Goal: Find specific page/section: Find specific page/section

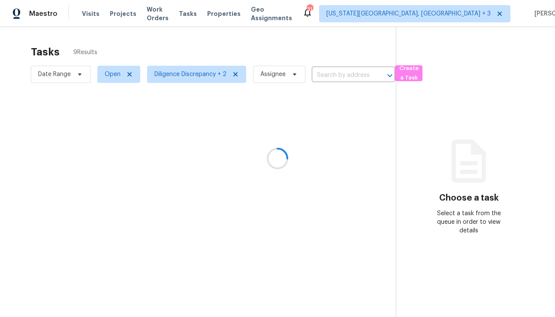
click at [239, 235] on div at bounding box center [277, 158] width 555 height 317
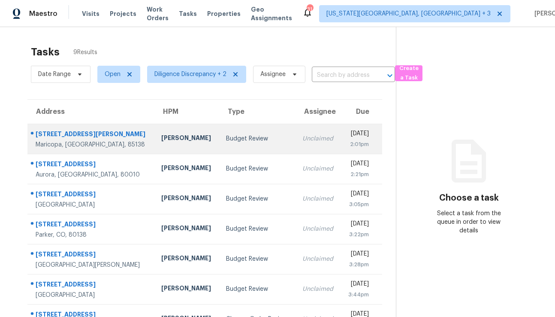
click at [348, 139] on div "[DATE]" at bounding box center [358, 134] width 21 height 11
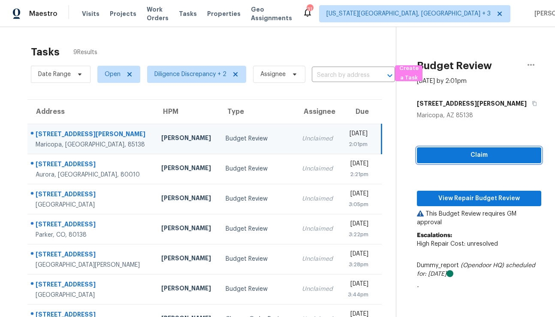
click at [465, 149] on button "Claim" at bounding box center [479, 155] width 124 height 16
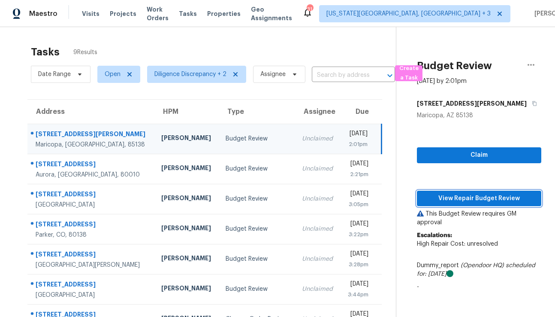
click at [457, 198] on span "View Repair Budget Review" at bounding box center [479, 198] width 111 height 11
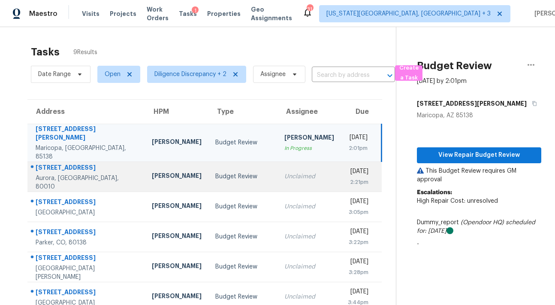
click at [284, 172] on div "Unclaimed" at bounding box center [309, 176] width 50 height 9
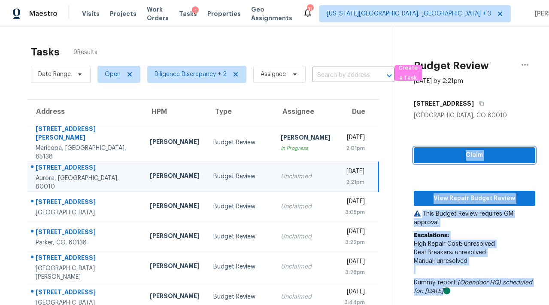
click at [445, 154] on span "Claim" at bounding box center [475, 155] width 108 height 11
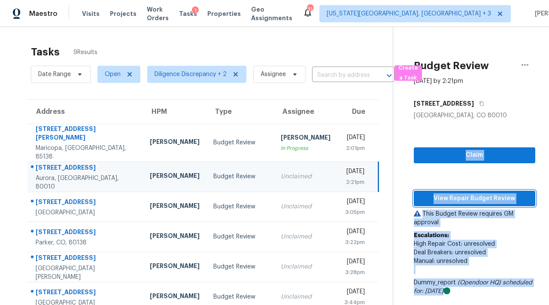
click at [444, 197] on span "View Repair Budget Review" at bounding box center [475, 198] width 108 height 11
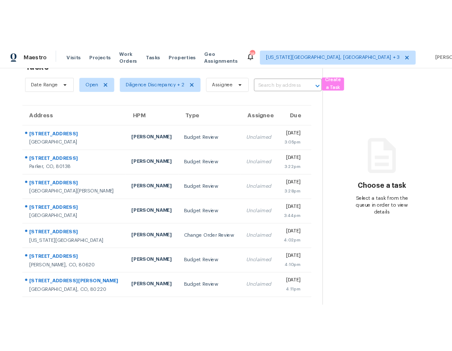
scroll to position [33, 0]
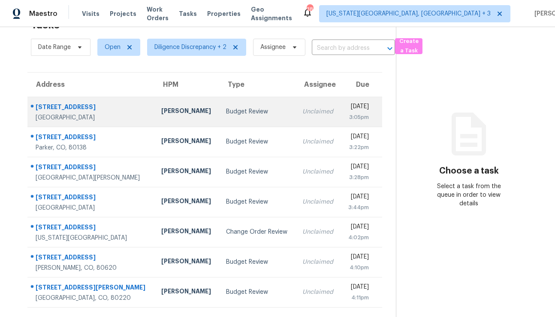
click at [234, 110] on td "Budget Review" at bounding box center [257, 112] width 76 height 30
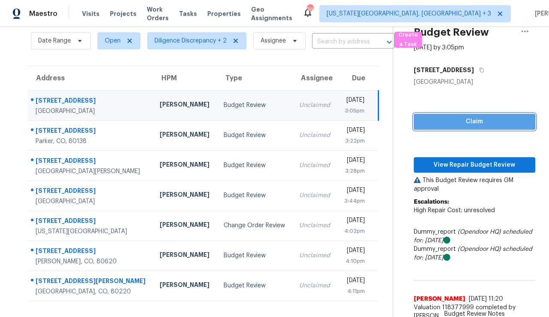
click at [439, 123] on span "Claim" at bounding box center [475, 121] width 108 height 11
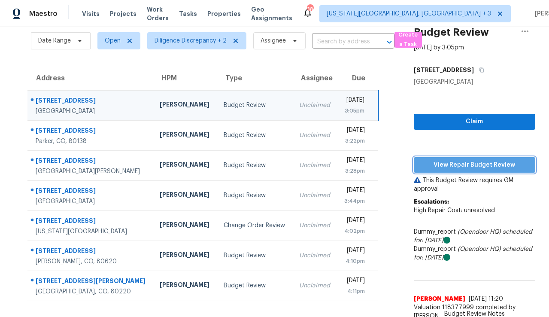
click at [445, 166] on span "View Repair Budget Review" at bounding box center [475, 165] width 108 height 11
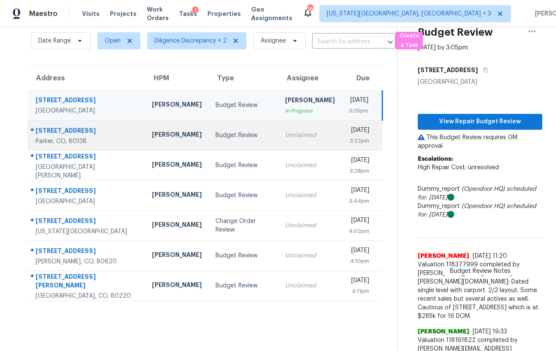
click at [342, 135] on td "Thu, Aug 21st 2025 3:22pm" at bounding box center [362, 135] width 41 height 30
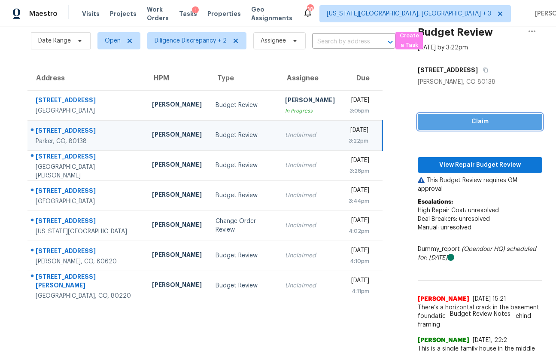
click at [468, 126] on span "Claim" at bounding box center [479, 121] width 111 height 11
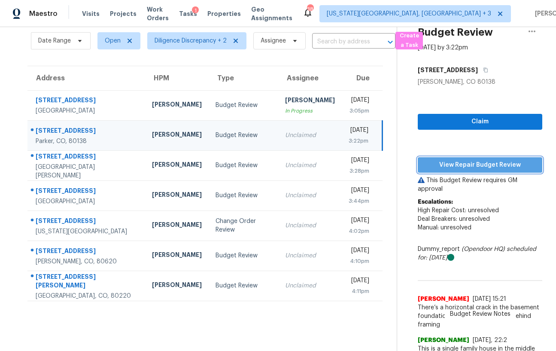
click at [461, 165] on span "View Repair Budget Review" at bounding box center [479, 165] width 111 height 11
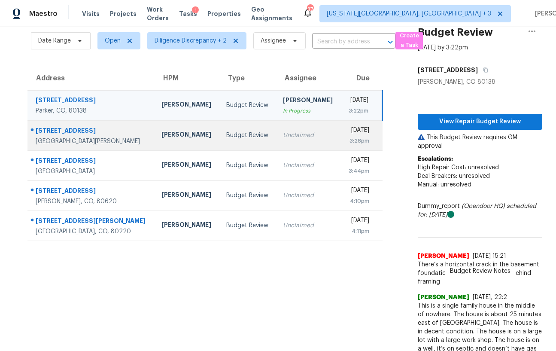
click at [283, 134] on div "Unclaimed" at bounding box center [308, 135] width 51 height 9
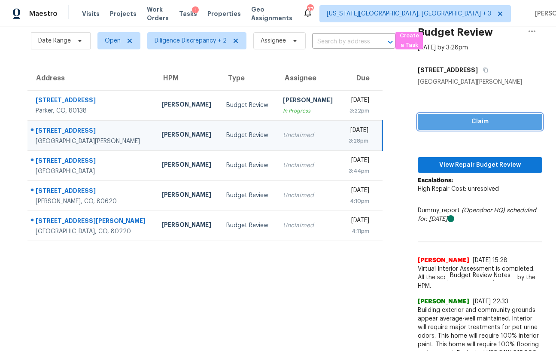
click at [424, 123] on span "Claim" at bounding box center [479, 121] width 111 height 11
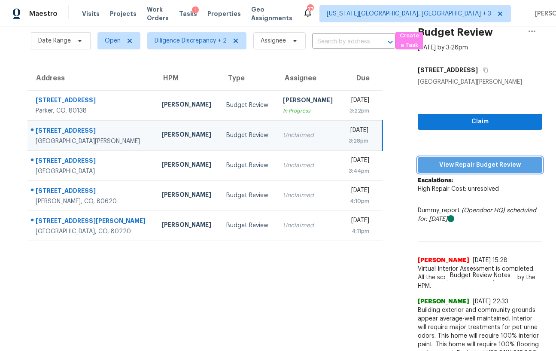
click at [424, 163] on span "View Repair Budget Review" at bounding box center [479, 165] width 111 height 11
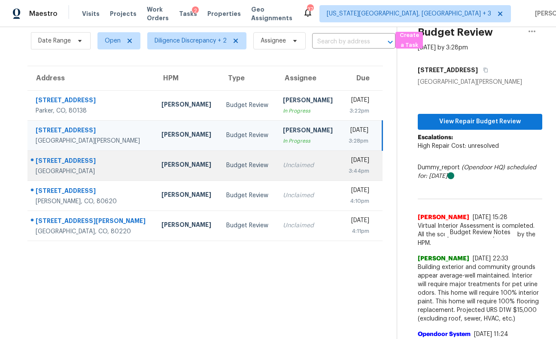
click at [280, 161] on td "Unclaimed" at bounding box center [308, 165] width 65 height 30
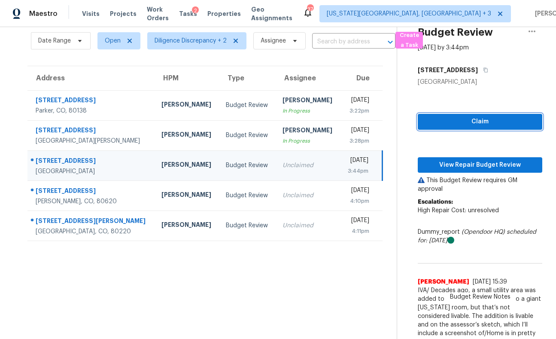
click at [432, 123] on span "Claim" at bounding box center [479, 121] width 111 height 11
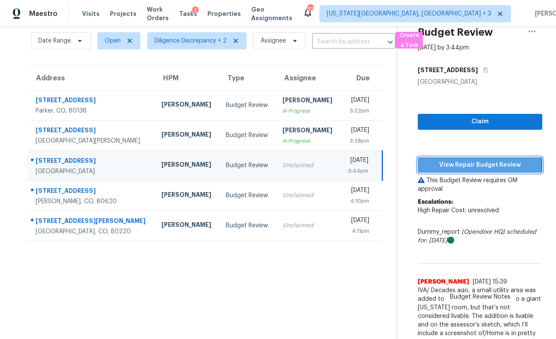
click at [434, 167] on span "View Repair Budget Review" at bounding box center [479, 165] width 111 height 11
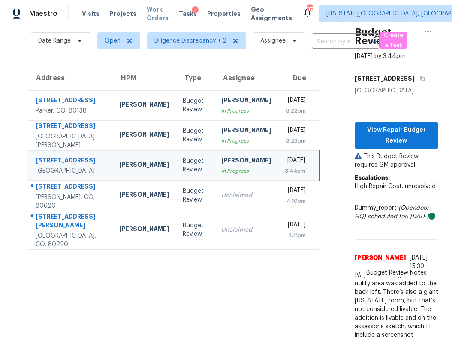
click at [149, 15] on span "Work Orders" at bounding box center [158, 13] width 22 height 17
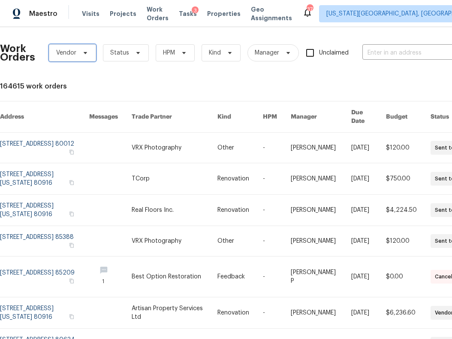
click at [70, 54] on span "Vendor" at bounding box center [66, 52] width 20 height 9
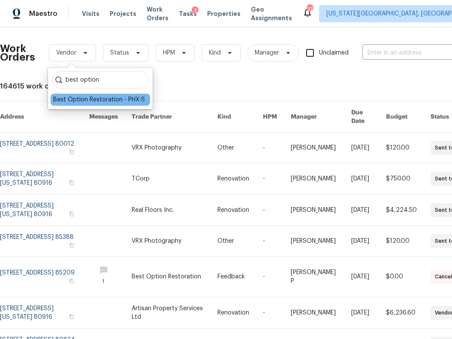
type input "best option"
click at [84, 101] on div "Best Option Restoration - PHX-S" at bounding box center [99, 99] width 92 height 9
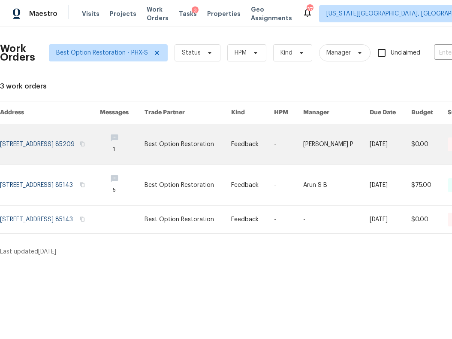
click at [100, 148] on link at bounding box center [50, 144] width 100 height 40
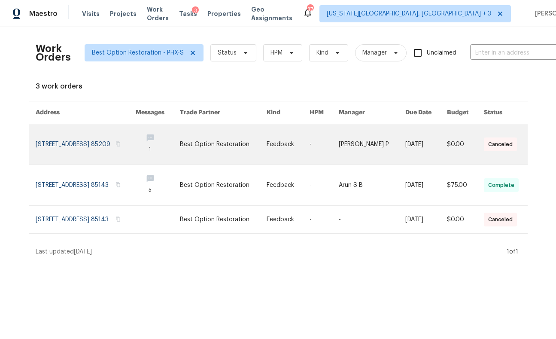
click at [119, 147] on link at bounding box center [86, 144] width 100 height 40
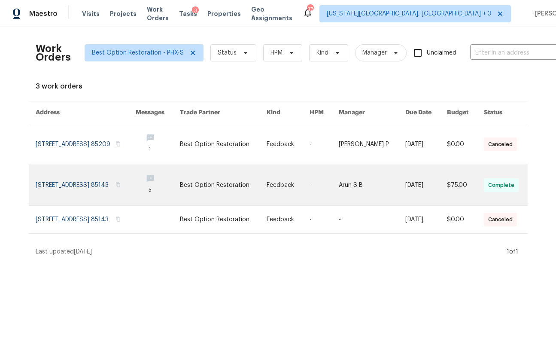
click at [107, 181] on link at bounding box center [86, 185] width 100 height 40
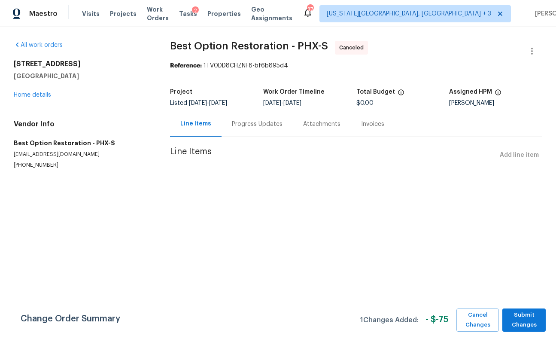
click at [275, 126] on div "Progress Updates" at bounding box center [257, 124] width 51 height 9
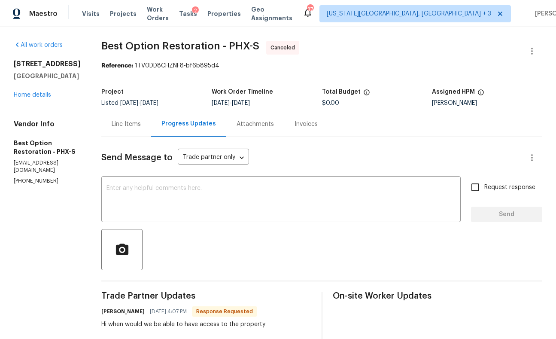
click at [115, 127] on div "Line Items" at bounding box center [126, 124] width 29 height 9
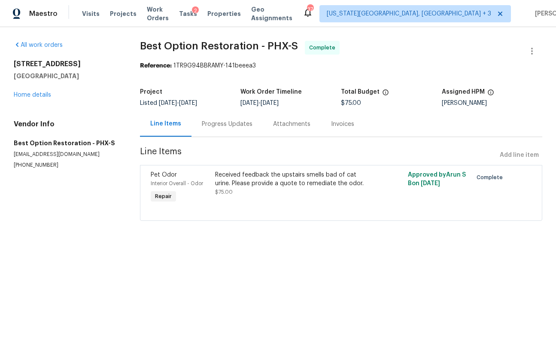
click at [288, 181] on div "Received feedback the upstairs smells bad of cat urine. Please provide a quote …" at bounding box center [293, 178] width 156 height 17
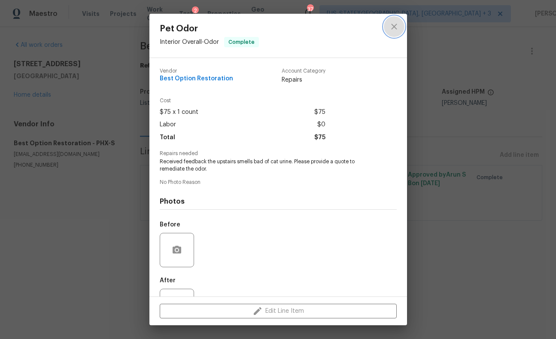
click at [392, 27] on icon "close" at bounding box center [394, 26] width 10 height 10
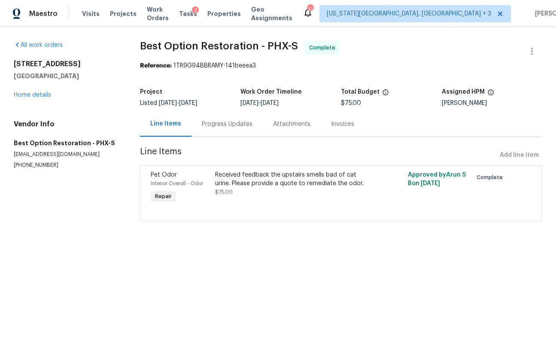
click at [232, 123] on div "Progress Updates" at bounding box center [227, 124] width 51 height 9
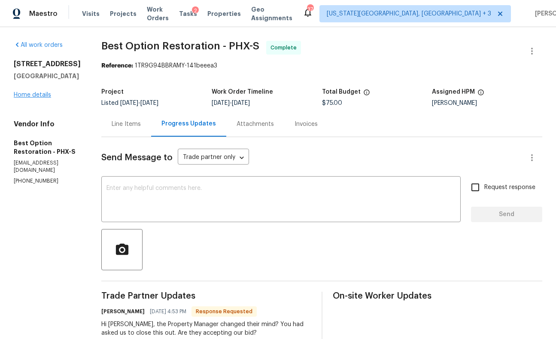
click at [43, 98] on link "Home details" at bounding box center [32, 95] width 37 height 6
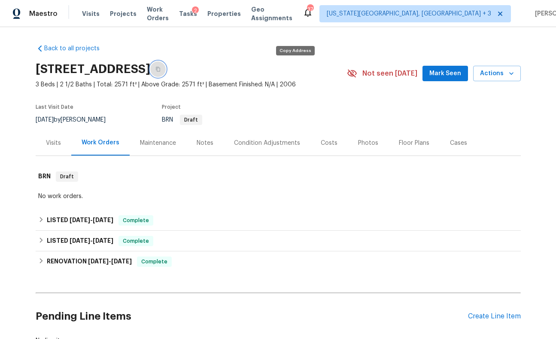
click at [166, 68] on button "button" at bounding box center [157, 68] width 15 height 15
click at [237, 13] on span "Properties" at bounding box center [223, 13] width 33 height 9
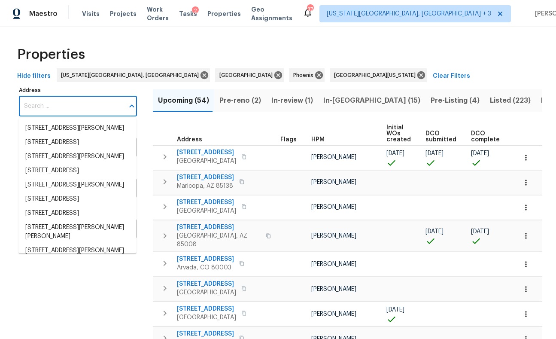
click at [83, 104] on input "Address" at bounding box center [71, 106] width 105 height 20
paste input "10531 E Nopal Ave, Mesa, AZ 85209"
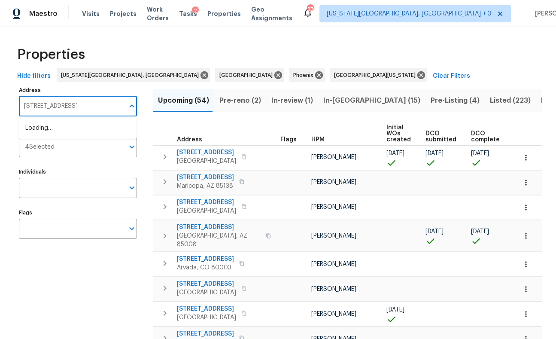
type input "10531 E Nopal Ave, Mesa, AZ 85209"
click at [64, 128] on li "10531 E Nopal Ave Mesa AZ 85209" at bounding box center [77, 128] width 118 height 14
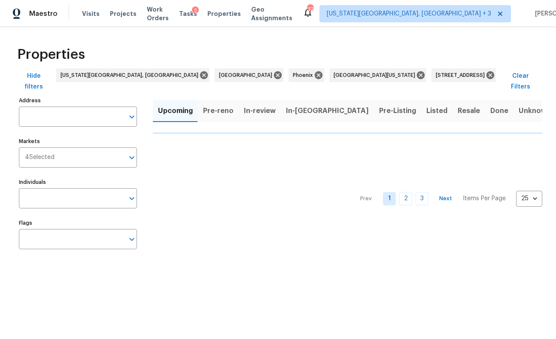
type input "10531 E Nopal Ave Mesa AZ 85209"
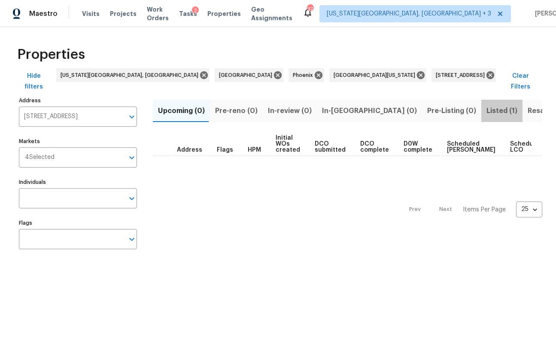
click at [486, 105] on span "Listed (1)" at bounding box center [501, 111] width 31 height 12
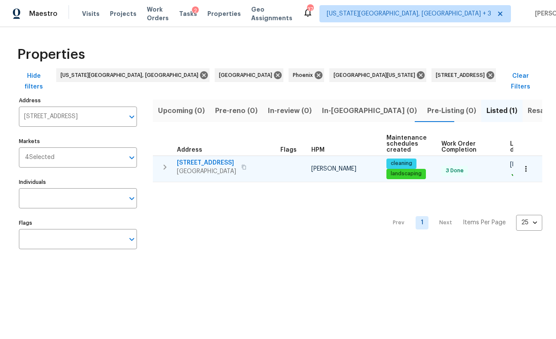
click at [202, 158] on span "10531 E Nopal Ave" at bounding box center [206, 162] width 59 height 9
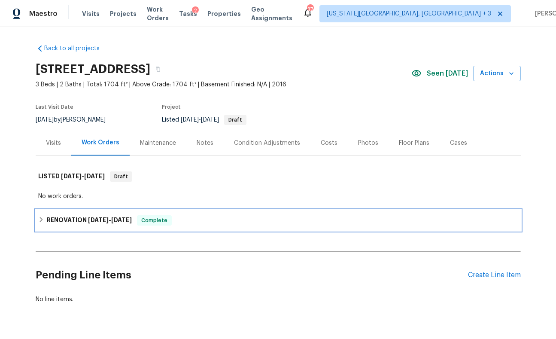
click at [38, 220] on icon at bounding box center [41, 219] width 6 height 6
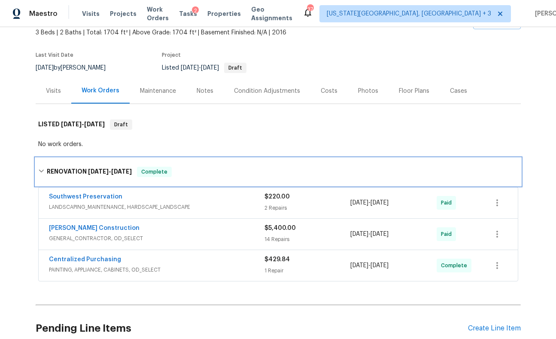
scroll to position [24, 0]
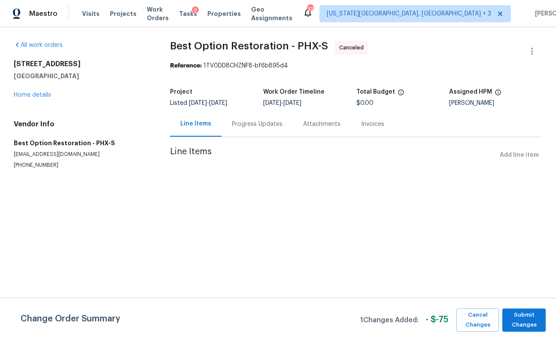
click at [262, 123] on div "Progress Updates" at bounding box center [257, 124] width 51 height 9
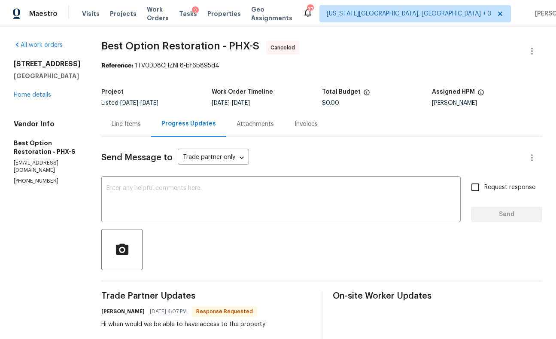
click at [118, 121] on div "Line Items" at bounding box center [126, 124] width 29 height 9
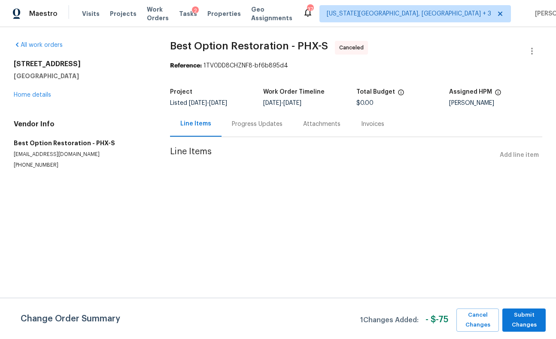
click at [251, 124] on div "Progress Updates" at bounding box center [257, 124] width 51 height 9
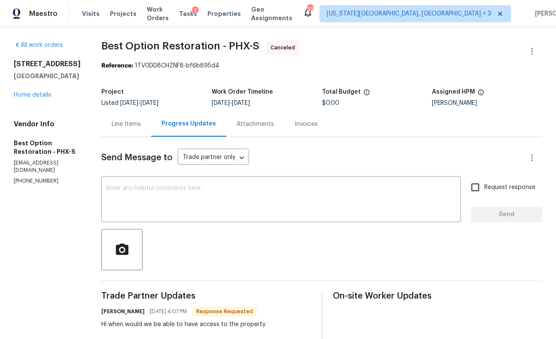
click at [238, 121] on div "Attachments" at bounding box center [254, 124] width 37 height 9
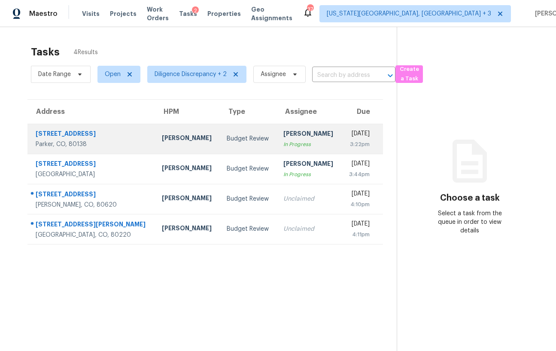
click at [283, 132] on div "[PERSON_NAME]" at bounding box center [308, 134] width 51 height 11
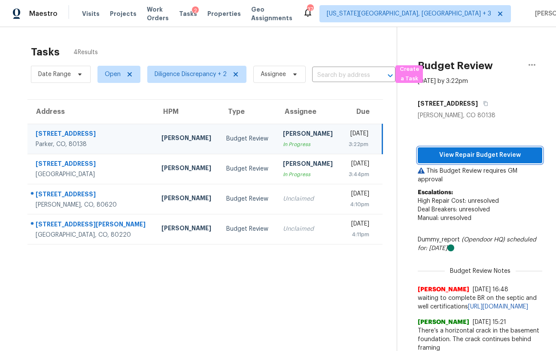
click at [449, 150] on span "View Repair Budget Review" at bounding box center [479, 155] width 111 height 11
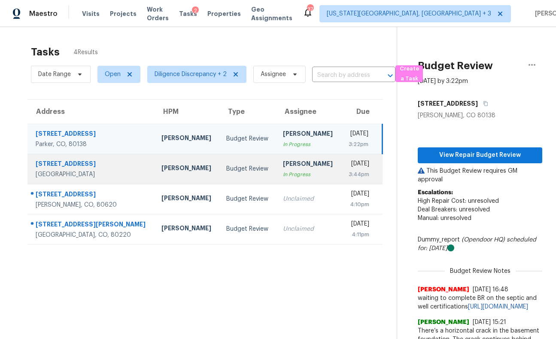
click at [283, 169] on div "[PERSON_NAME]" at bounding box center [308, 164] width 51 height 11
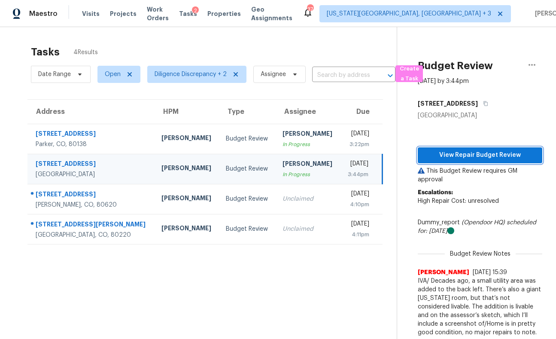
click at [452, 151] on span "View Repair Budget Review" at bounding box center [479, 155] width 111 height 11
